Goal: Task Accomplishment & Management: Manage account settings

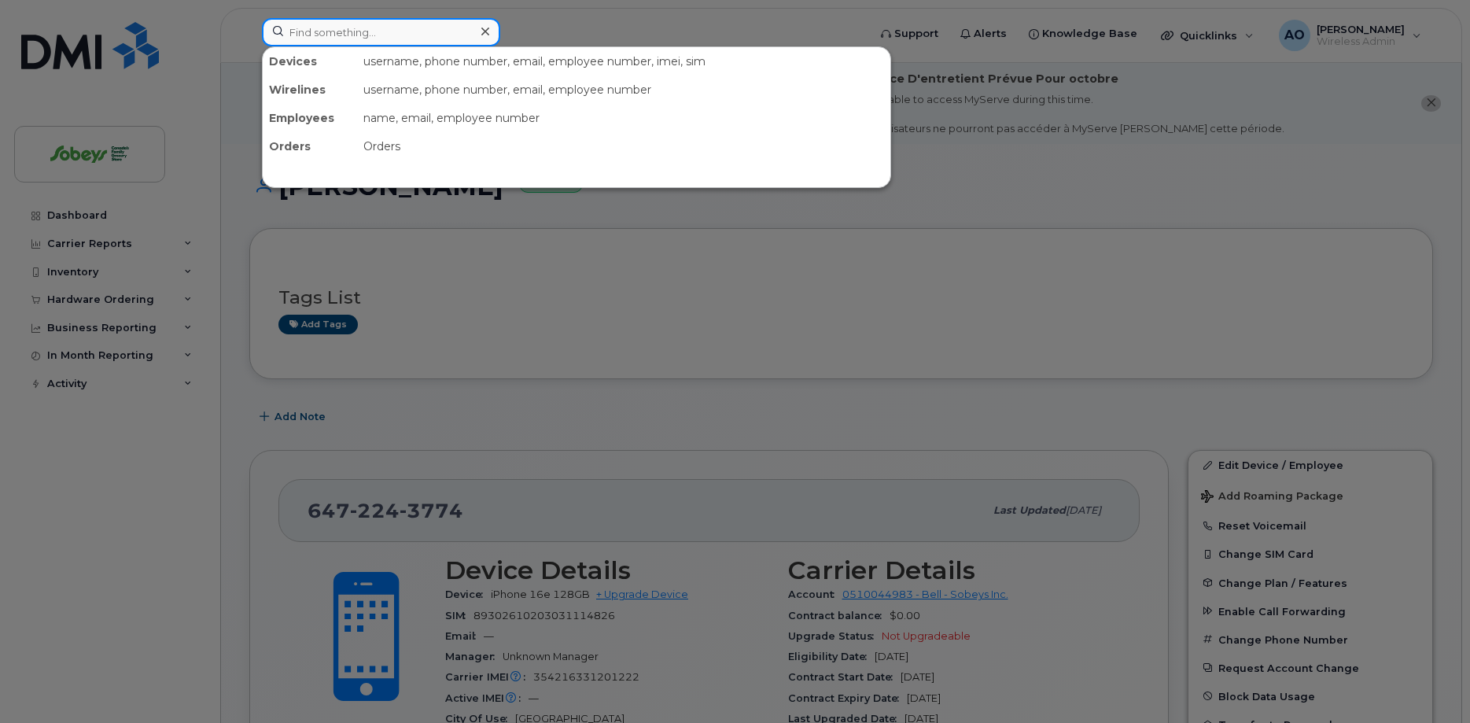
click at [431, 27] on input at bounding box center [381, 32] width 238 height 28
paste input "4167703928"
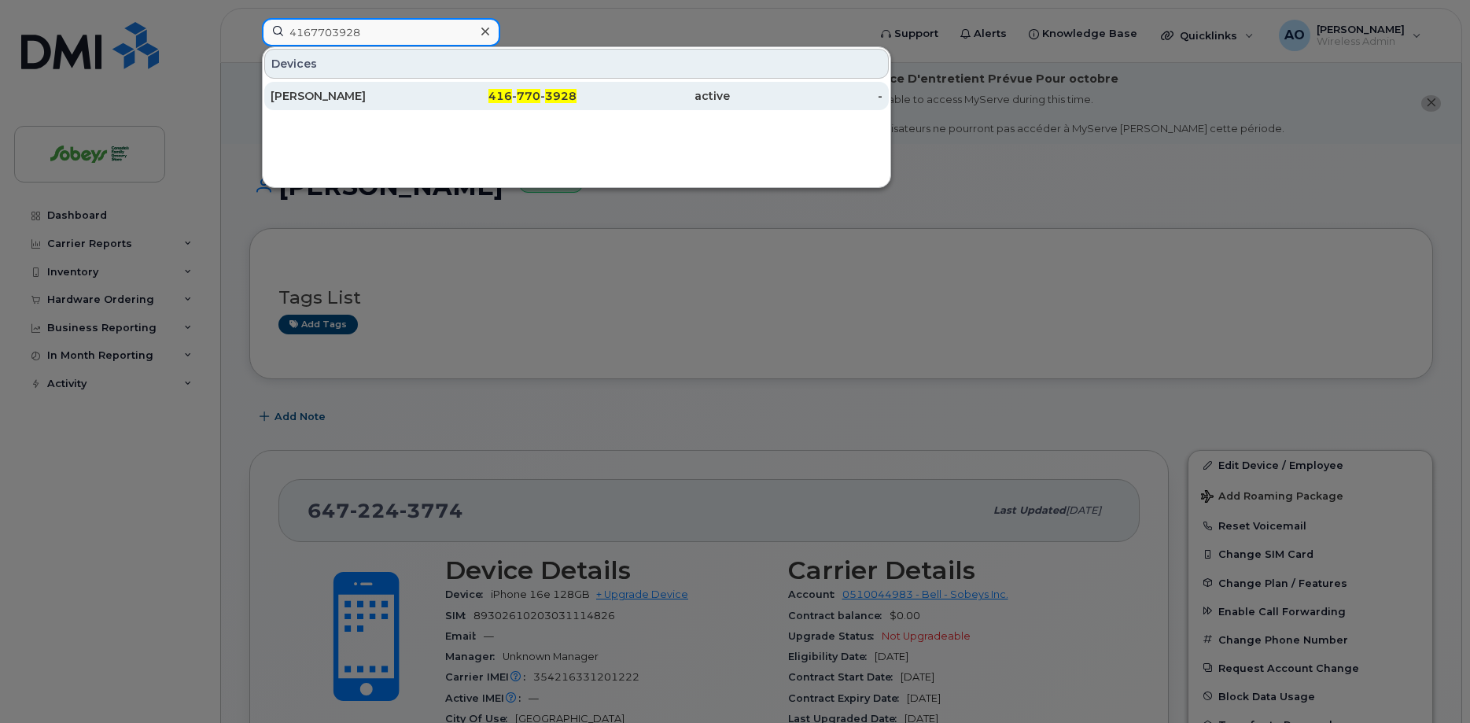
type input "4167703928"
click at [341, 99] on div "[PERSON_NAME]" at bounding box center [347, 96] width 153 height 16
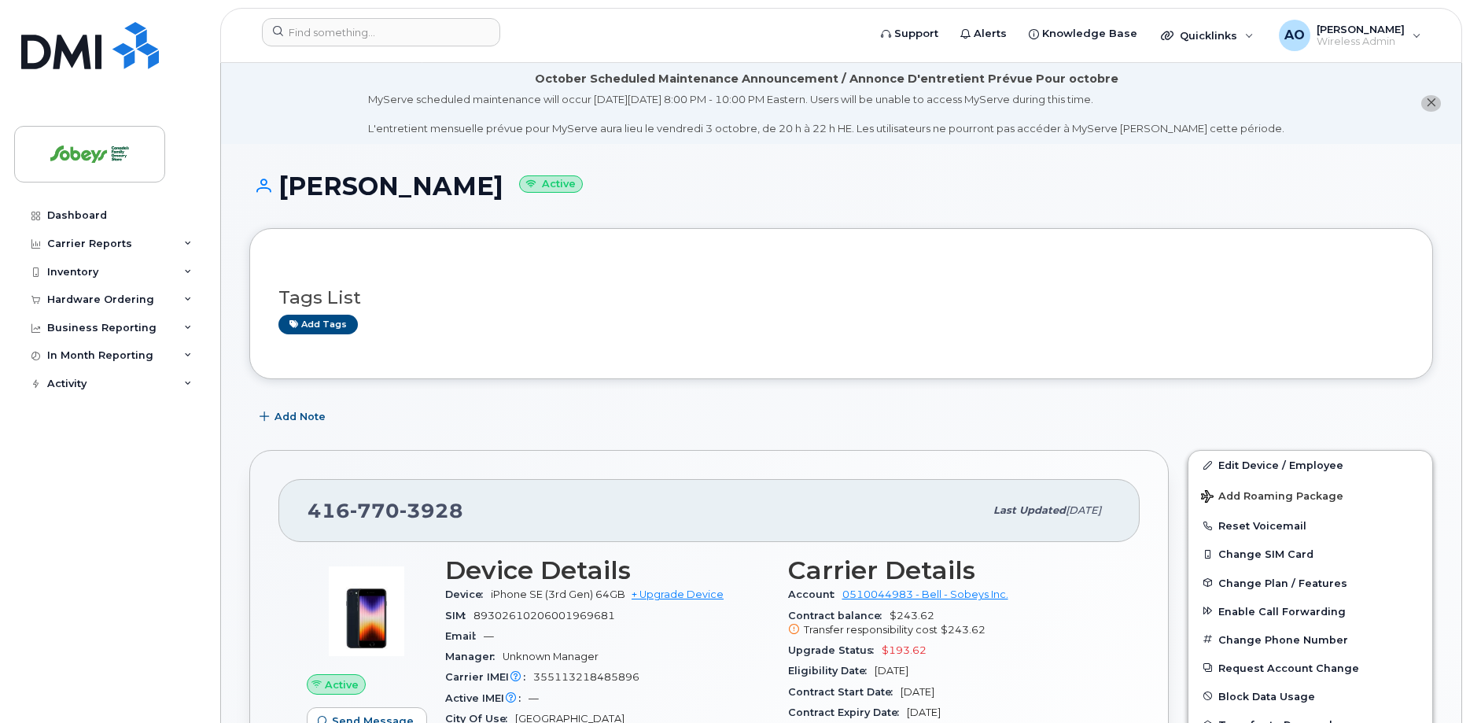
scroll to position [321, 0]
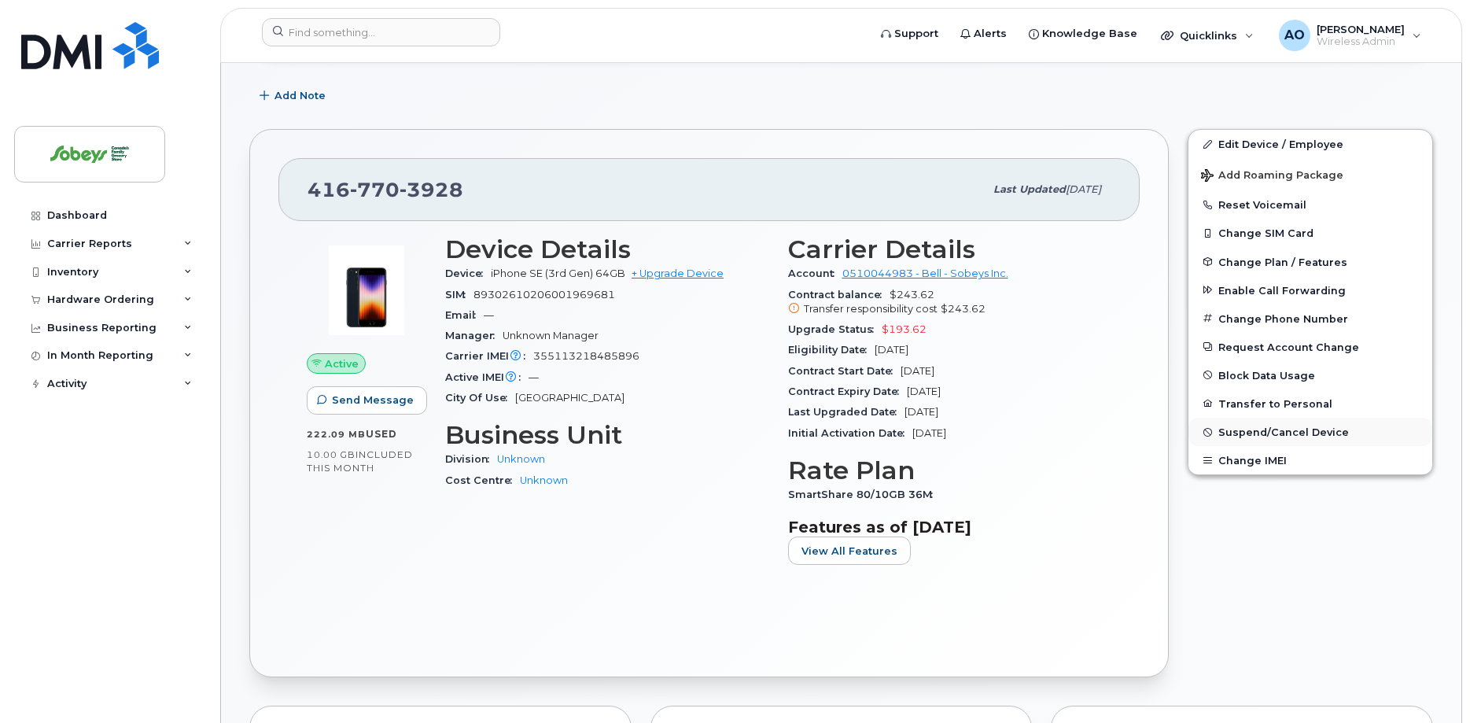
click at [1280, 429] on span "Suspend/Cancel Device" at bounding box center [1283, 432] width 131 height 12
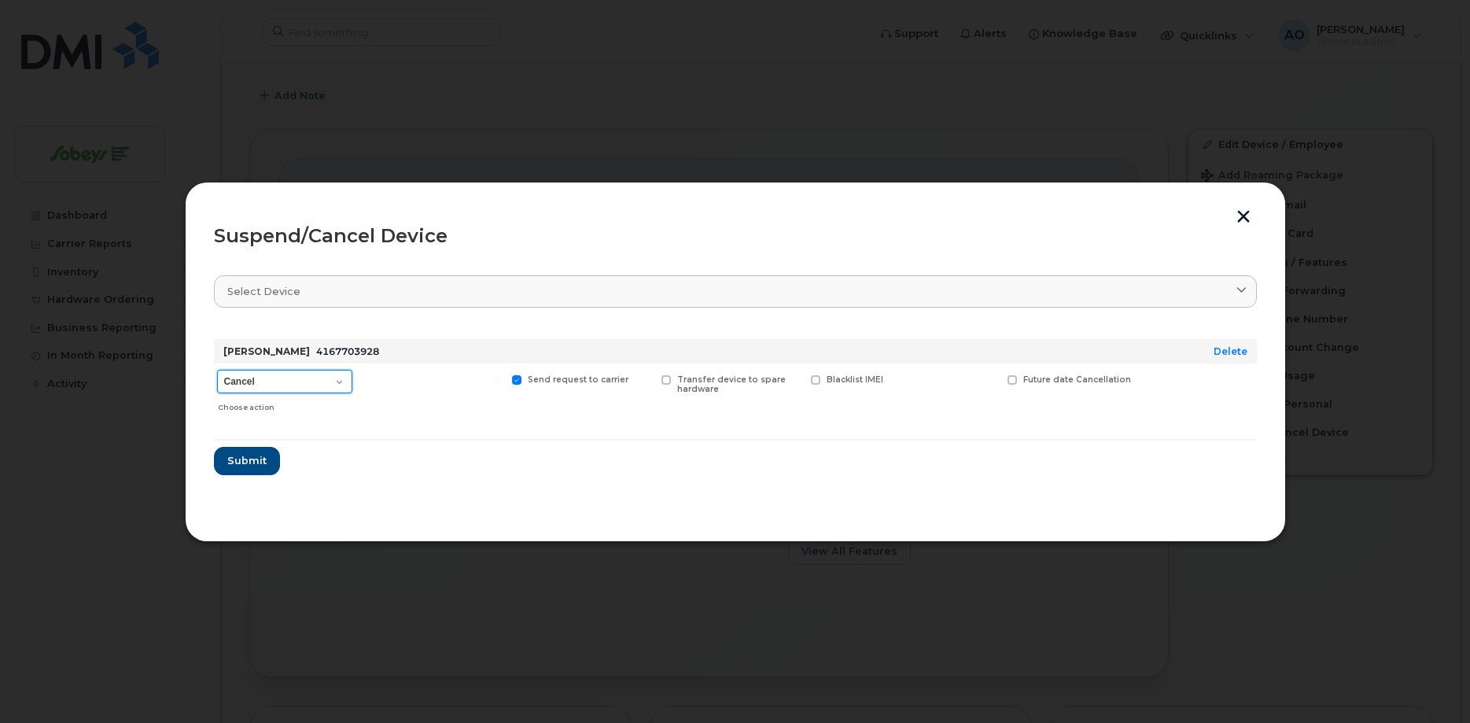
click at [217, 370] on select "Cancel Suspend - Extend Suspension Suspend - Reduced Rate Suspend - Full Rate S…" at bounding box center [284, 382] width 135 height 24
select select "[object Object]"
click option "Suspend - Reduced Rate" at bounding box center [0, 0] width 0 height 0
click at [217, 370] on select "Cancel Suspend - Extend Suspension Suspend - Reduced Rate Suspend - Full Rate S…" at bounding box center [284, 382] width 135 height 24
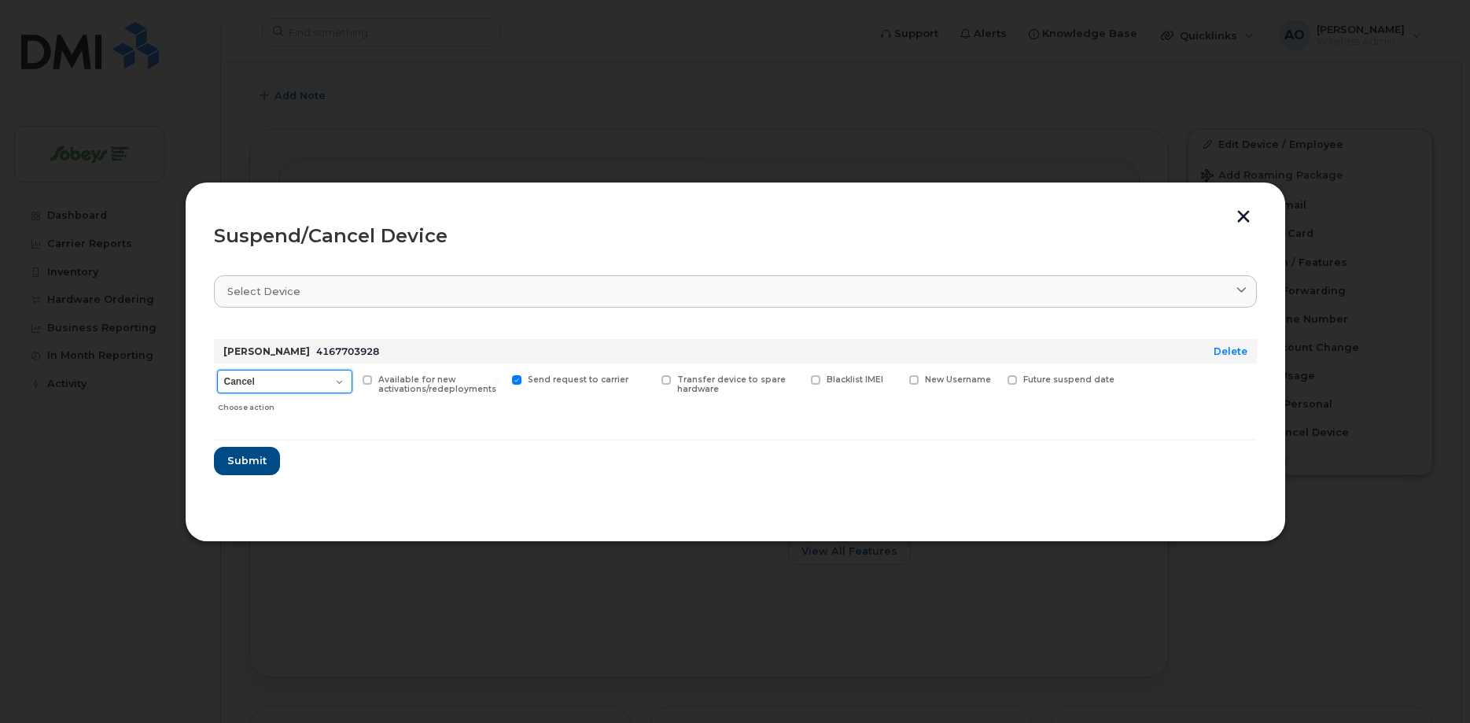
click at [301, 384] on select "Cancel Suspend - Extend Suspension Suspend - Reduced Rate Suspend - Full Rate S…" at bounding box center [284, 382] width 135 height 24
click at [261, 463] on span "Submit" at bounding box center [246, 460] width 39 height 15
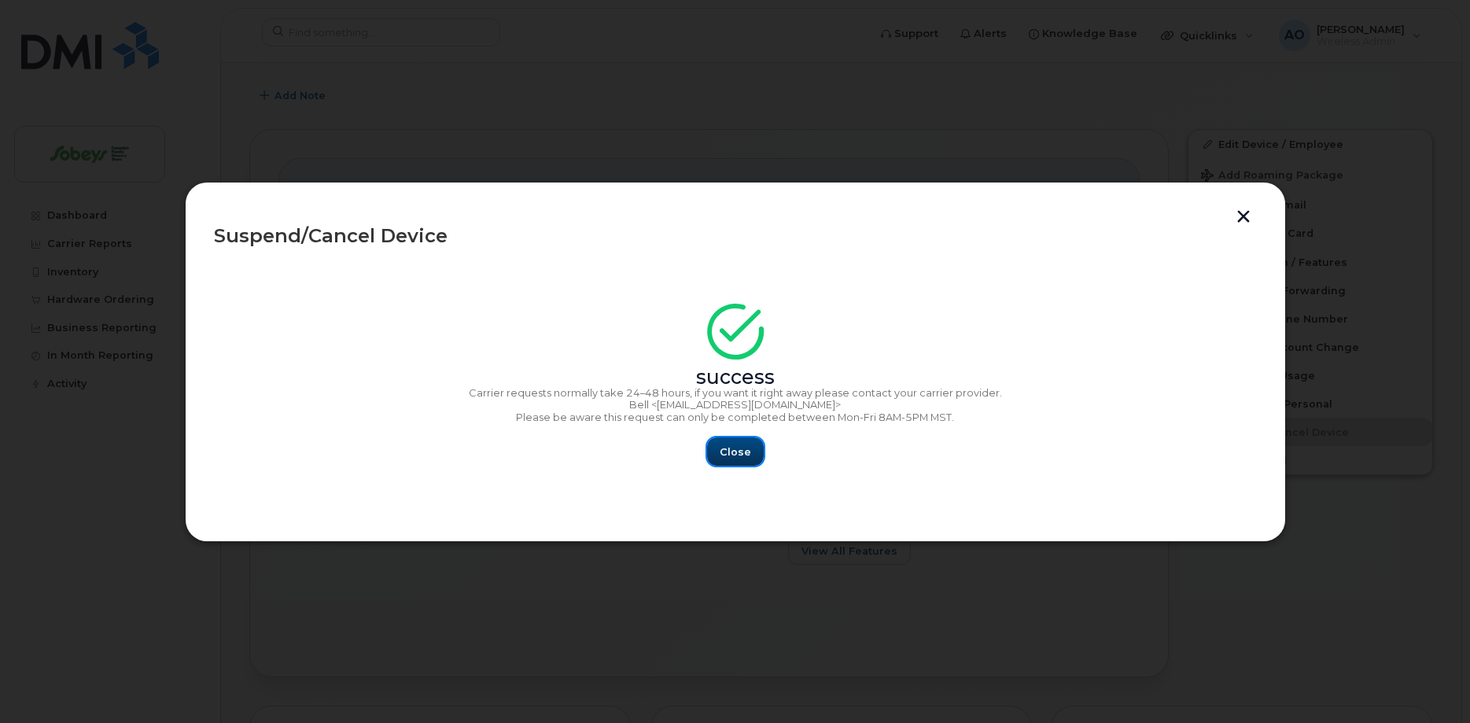
click at [742, 454] on span "Close" at bounding box center [735, 451] width 31 height 15
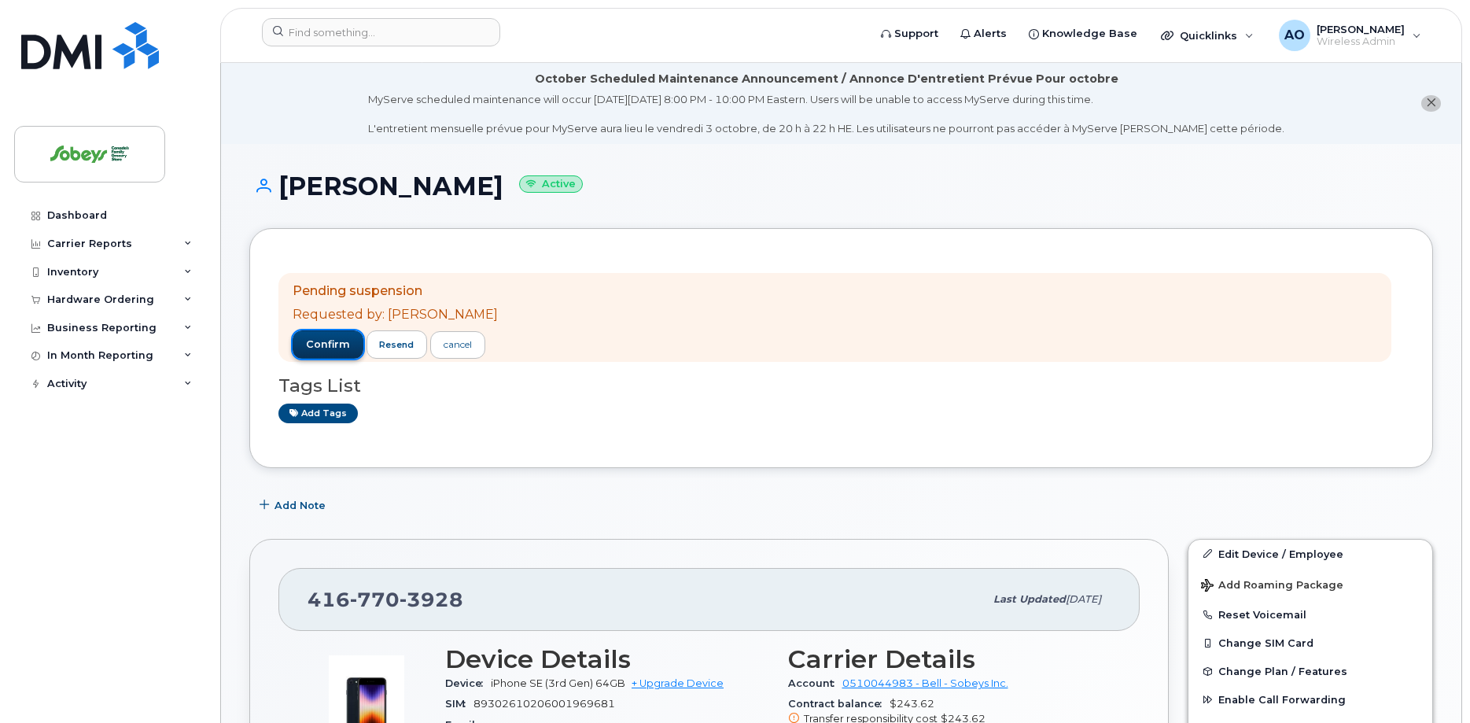
click at [326, 335] on button "confirm" at bounding box center [328, 344] width 71 height 28
